Goal: Information Seeking & Learning: Learn about a topic

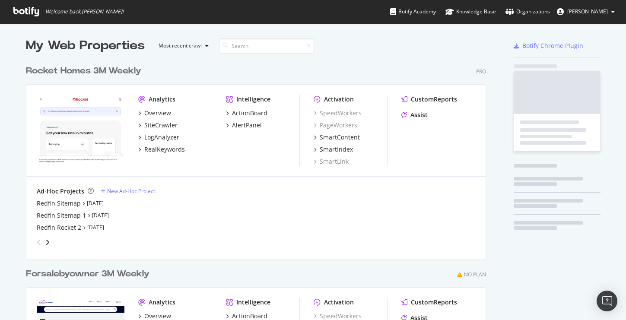
scroll to position [391, 467]
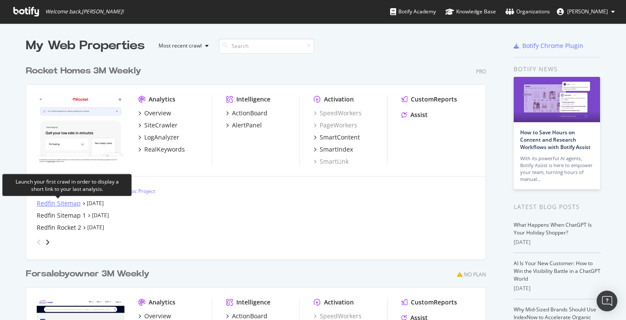
click at [64, 203] on div "Redfin Sitemap" at bounding box center [59, 203] width 44 height 9
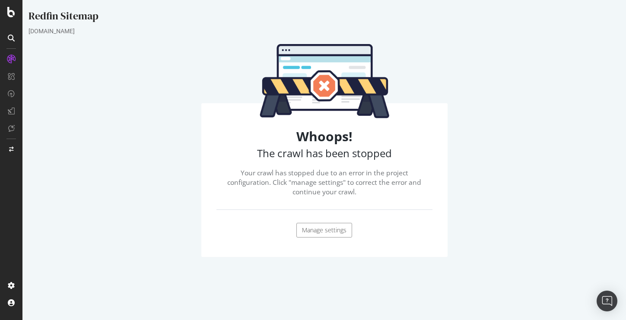
click at [330, 225] on link "Manage settings" at bounding box center [324, 230] width 56 height 15
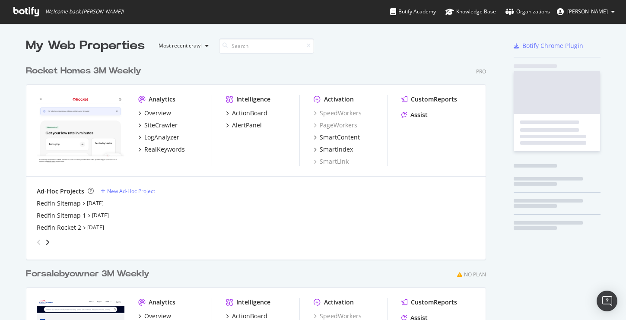
scroll to position [320, 626]
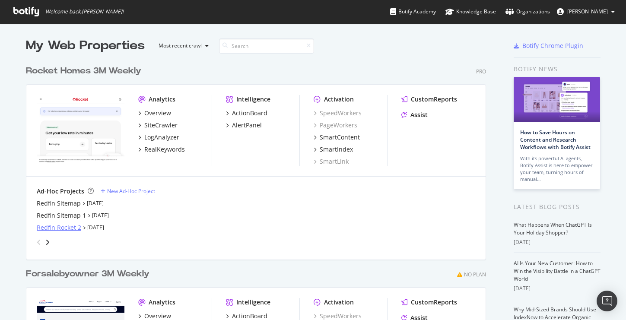
click at [67, 229] on div "Redfin Rocket 2" at bounding box center [59, 227] width 44 height 9
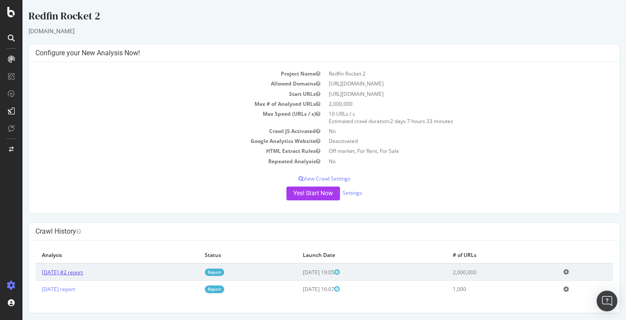
click at [83, 273] on link "[DATE] #2 report" at bounding box center [62, 272] width 41 height 7
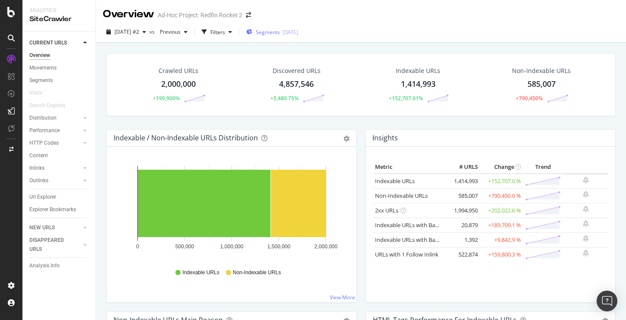
click at [280, 31] on span "Segments" at bounding box center [268, 32] width 24 height 7
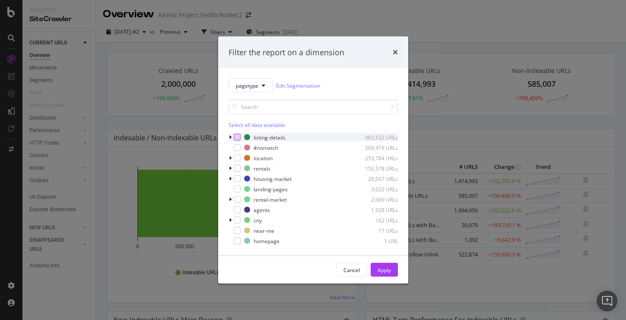
click at [238, 138] on div "modal" at bounding box center [237, 137] width 7 height 7
click at [385, 272] on div "Apply" at bounding box center [384, 269] width 13 height 7
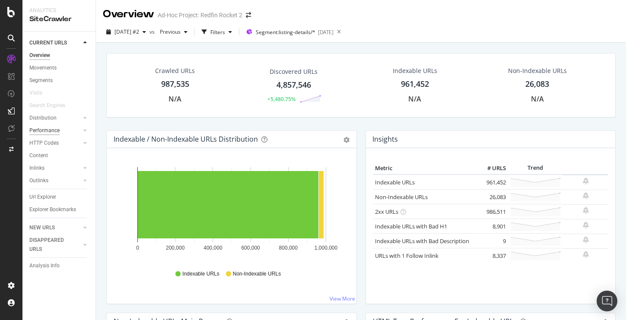
click at [48, 130] on div "Performance" at bounding box center [44, 130] width 30 height 9
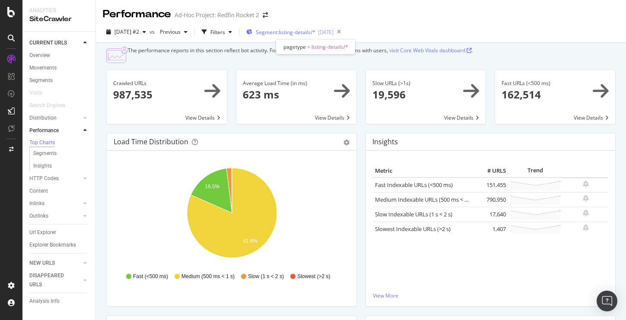
click at [311, 31] on span "Segment: listing-details/*" at bounding box center [286, 32] width 60 height 7
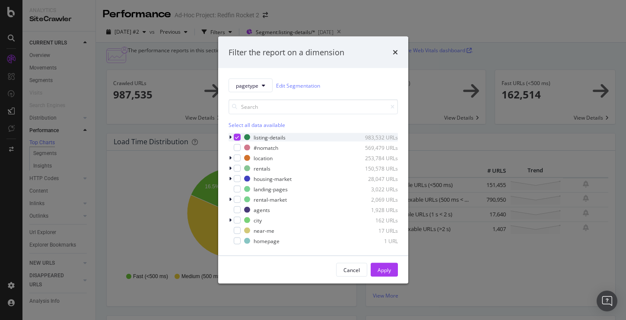
click at [237, 137] on icon "modal" at bounding box center [237, 137] width 4 height 4
click at [235, 157] on div "modal" at bounding box center [237, 158] width 7 height 7
click at [387, 267] on div "Apply" at bounding box center [384, 269] width 13 height 7
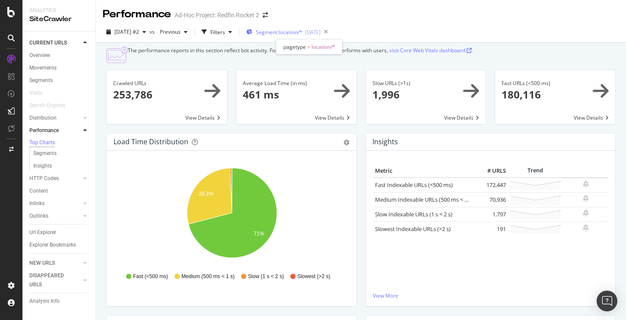
click at [300, 34] on span "Segment: location/*" at bounding box center [279, 32] width 47 height 7
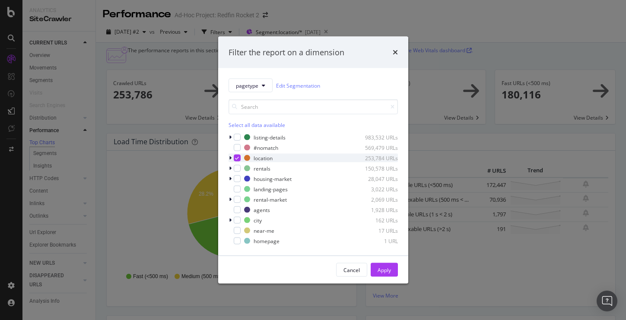
click at [236, 156] on icon "modal" at bounding box center [237, 158] width 4 height 4
click at [237, 180] on div "modal" at bounding box center [237, 178] width 7 height 7
click at [385, 272] on div "Apply" at bounding box center [384, 269] width 13 height 7
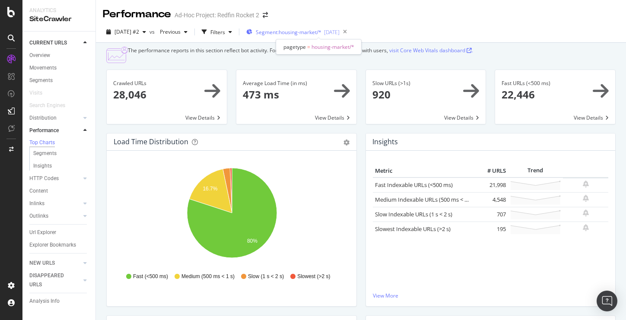
click at [296, 33] on span "Segment: housing-market/*" at bounding box center [289, 32] width 66 height 7
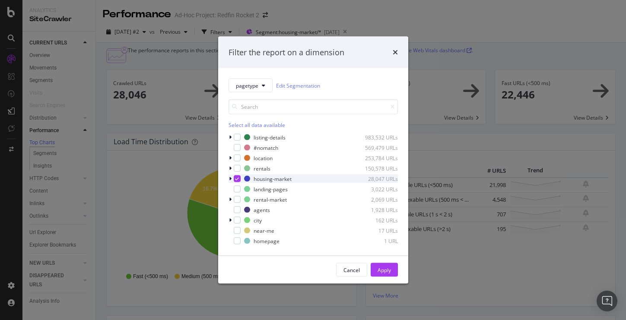
click at [238, 177] on icon "modal" at bounding box center [237, 179] width 4 height 4
click at [350, 271] on div "Cancel" at bounding box center [351, 269] width 16 height 7
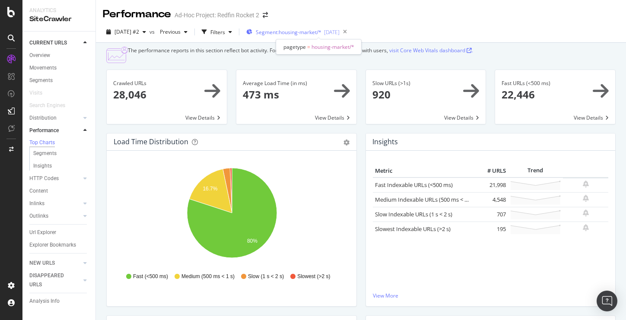
click at [299, 34] on span "Segment: housing-market/*" at bounding box center [289, 32] width 66 height 7
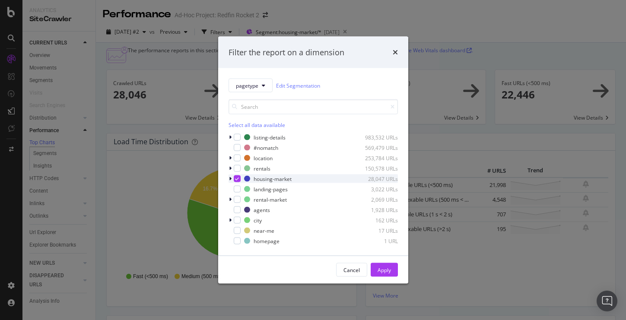
click at [238, 178] on icon "modal" at bounding box center [237, 179] width 4 height 4
click at [386, 271] on div "Apply" at bounding box center [384, 269] width 13 height 7
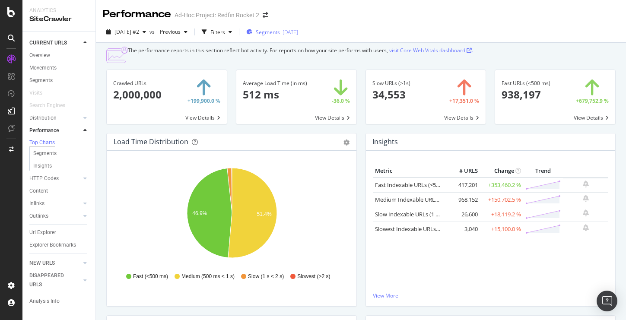
click at [280, 31] on span "Segments" at bounding box center [268, 32] width 24 height 7
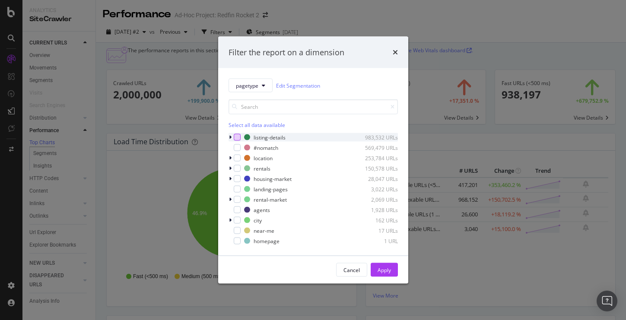
click at [235, 136] on div "modal" at bounding box center [237, 137] width 7 height 7
click at [385, 271] on div "Apply" at bounding box center [384, 269] width 13 height 7
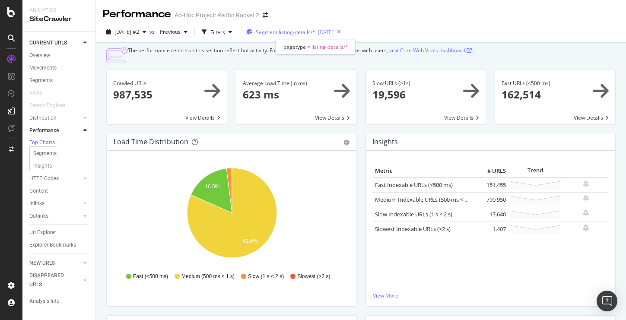
click at [289, 34] on span "Segment: listing-details/*" at bounding box center [286, 32] width 60 height 7
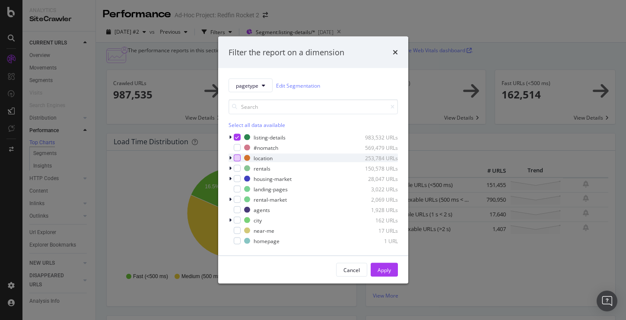
click at [235, 157] on div "modal" at bounding box center [237, 158] width 7 height 7
click at [238, 137] on icon "modal" at bounding box center [237, 137] width 4 height 4
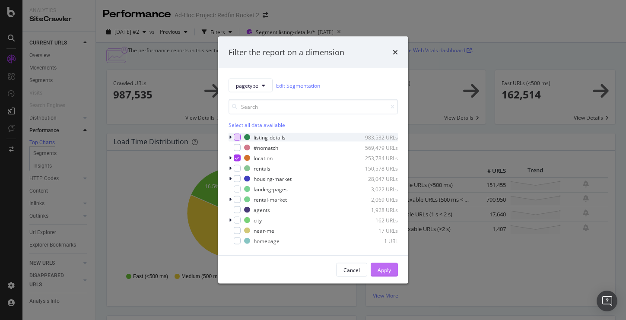
click at [379, 270] on div "Apply" at bounding box center [384, 269] width 13 height 7
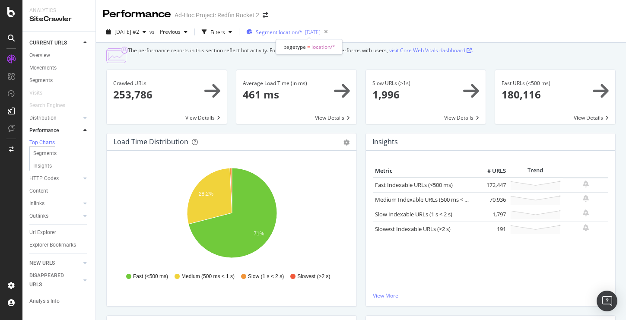
click at [294, 34] on span "Segment: location/*" at bounding box center [279, 32] width 47 height 7
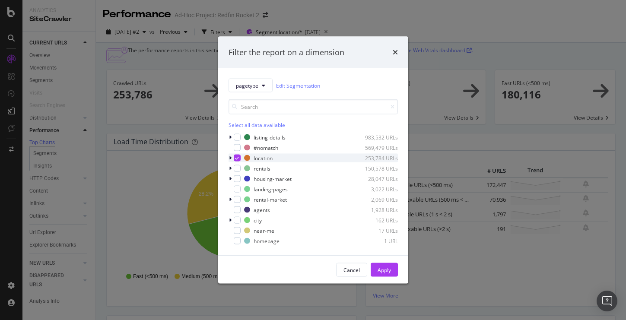
click at [236, 159] on icon "modal" at bounding box center [237, 158] width 4 height 4
click at [383, 270] on div "Apply" at bounding box center [384, 269] width 13 height 7
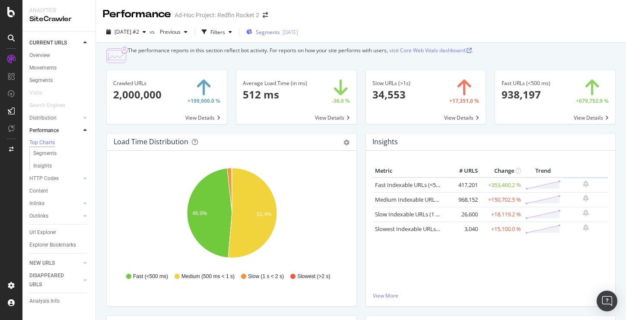
click at [280, 31] on span "Segments" at bounding box center [268, 32] width 24 height 7
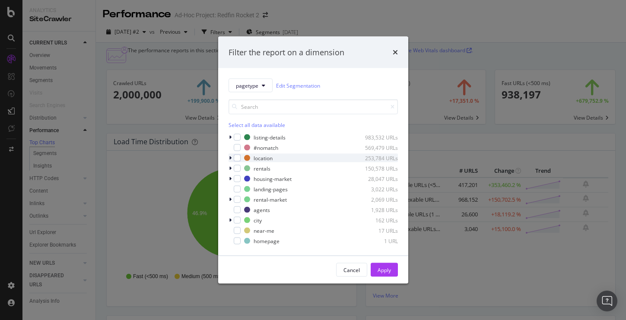
click at [230, 160] on icon "modal" at bounding box center [230, 158] width 3 height 5
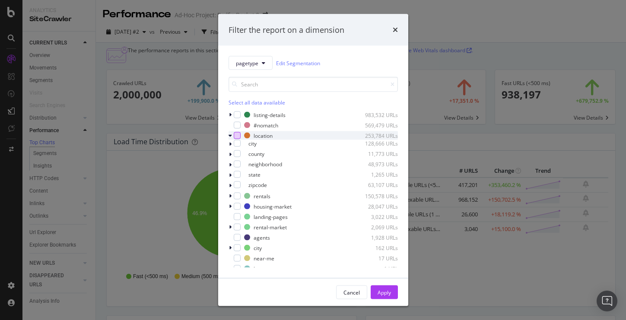
click at [238, 134] on div "modal" at bounding box center [237, 135] width 7 height 7
click at [386, 292] on div "Apply" at bounding box center [384, 292] width 13 height 7
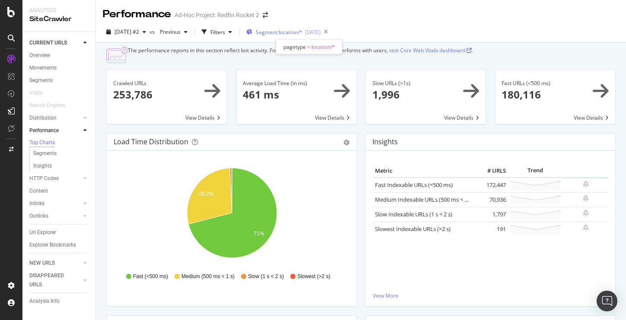
click at [294, 29] on span "Segment: location/*" at bounding box center [279, 32] width 47 height 7
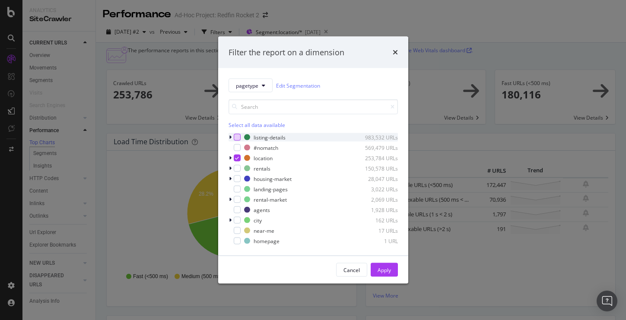
click at [237, 134] on div "modal" at bounding box center [237, 137] width 7 height 7
click at [237, 156] on icon "modal" at bounding box center [237, 158] width 4 height 4
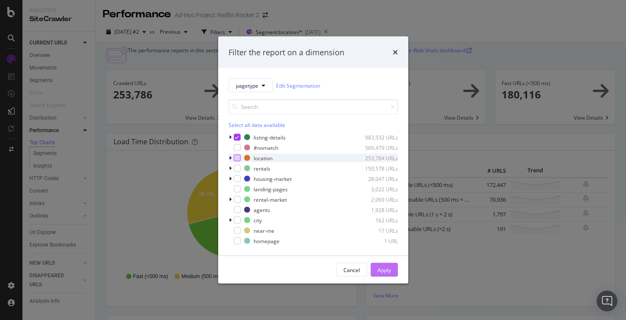
click at [384, 269] on div "Apply" at bounding box center [384, 269] width 13 height 7
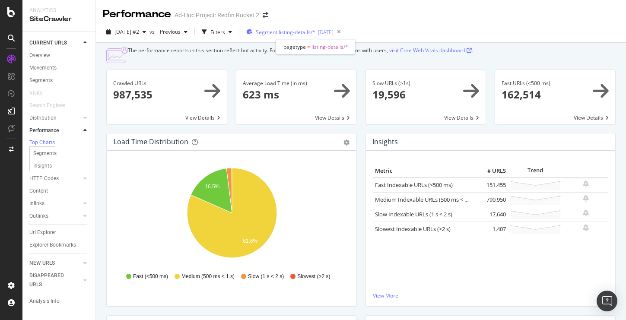
click at [302, 29] on span "Segment: listing-details/*" at bounding box center [286, 32] width 60 height 7
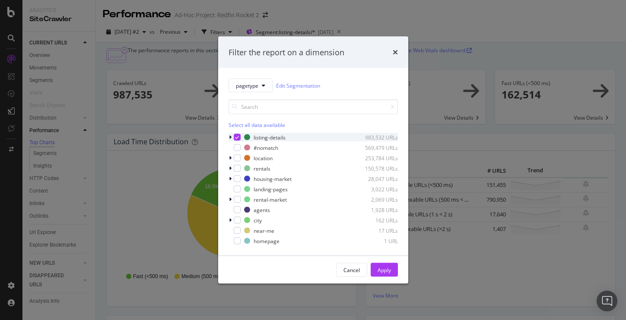
click at [229, 138] on icon "modal" at bounding box center [230, 137] width 3 height 5
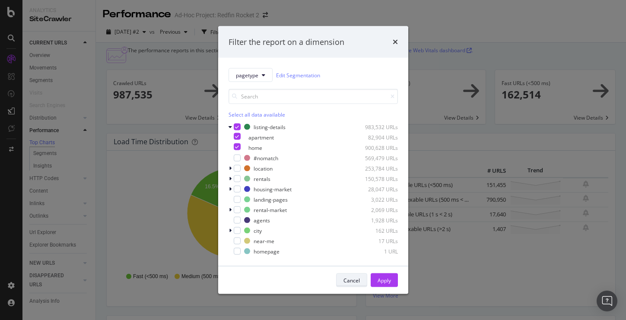
click at [351, 280] on div "Cancel" at bounding box center [351, 279] width 16 height 7
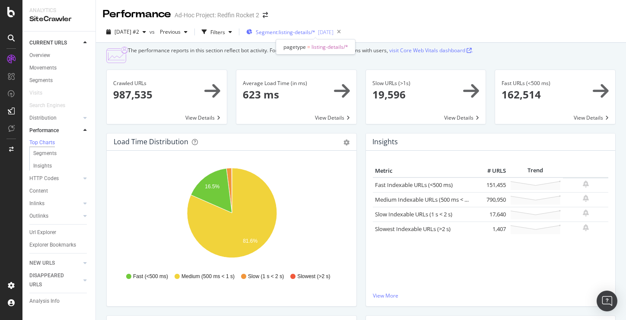
click at [295, 32] on span "Segment: listing-details/*" at bounding box center [286, 32] width 60 height 7
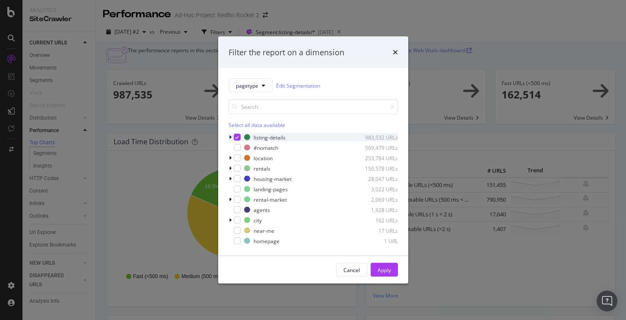
click at [230, 136] on icon "modal" at bounding box center [230, 137] width 3 height 5
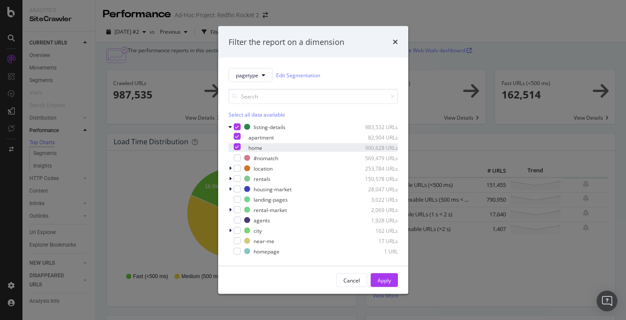
click at [239, 147] on icon "modal" at bounding box center [237, 147] width 4 height 4
click at [382, 276] on div "Apply" at bounding box center [384, 279] width 13 height 7
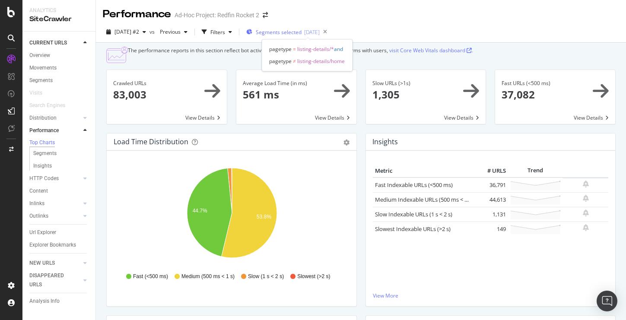
click at [298, 29] on span "Segments selected" at bounding box center [279, 32] width 46 height 7
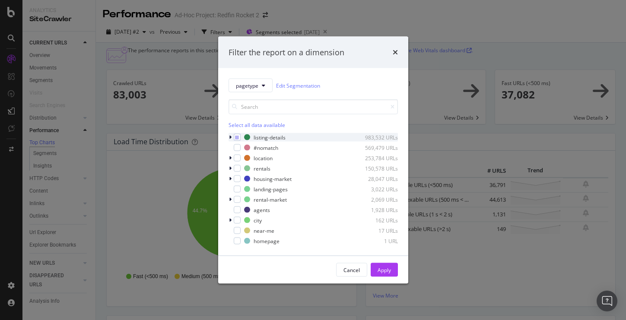
click at [230, 138] on icon "modal" at bounding box center [230, 137] width 3 height 5
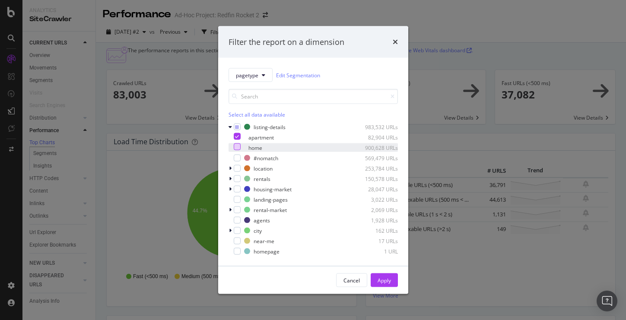
click at [241, 145] on div "modal" at bounding box center [237, 146] width 7 height 7
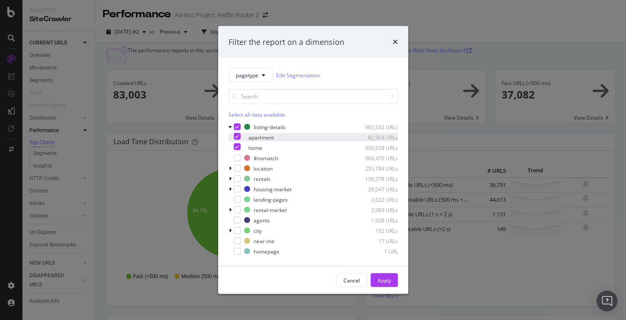
click at [239, 137] on icon "modal" at bounding box center [237, 136] width 4 height 4
click at [380, 277] on div "Apply" at bounding box center [384, 279] width 13 height 7
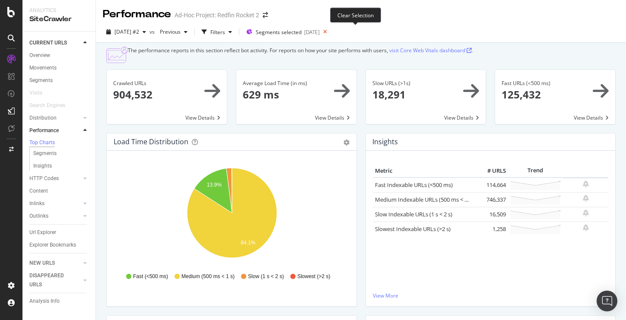
click at [330, 31] on icon at bounding box center [325, 32] width 11 height 12
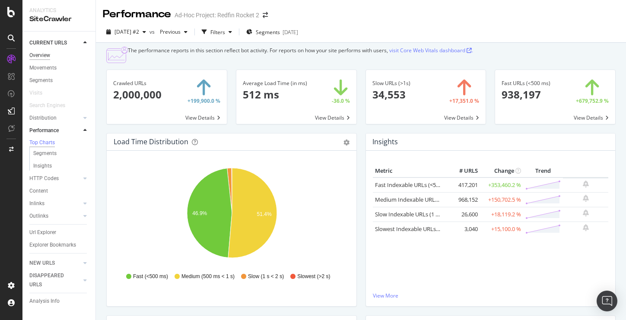
click at [44, 54] on div "Overview" at bounding box center [39, 55] width 21 height 9
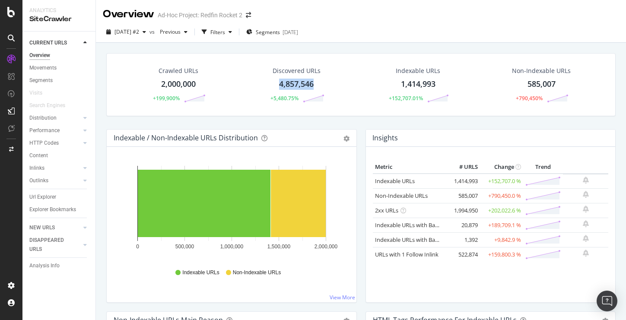
drag, startPoint x: 321, startPoint y: 85, endPoint x: 274, endPoint y: 86, distance: 46.7
click at [274, 86] on div "Discovered URLs 4,857,546 +5,480.75%" at bounding box center [296, 84] width 73 height 45
